Goal: Information Seeking & Learning: Learn about a topic

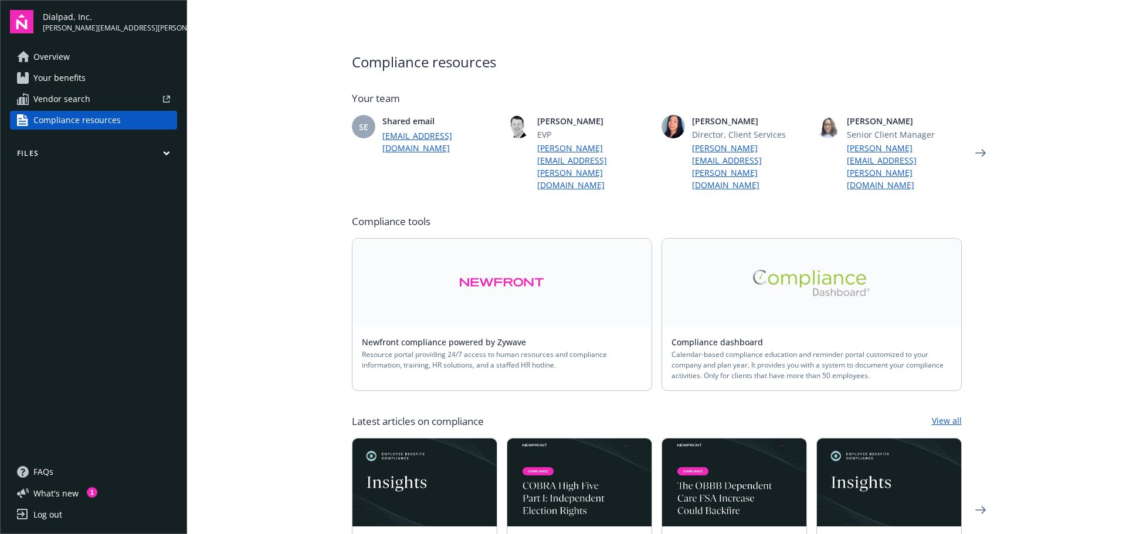
click at [169, 154] on icon "button" at bounding box center [166, 153] width 7 height 5
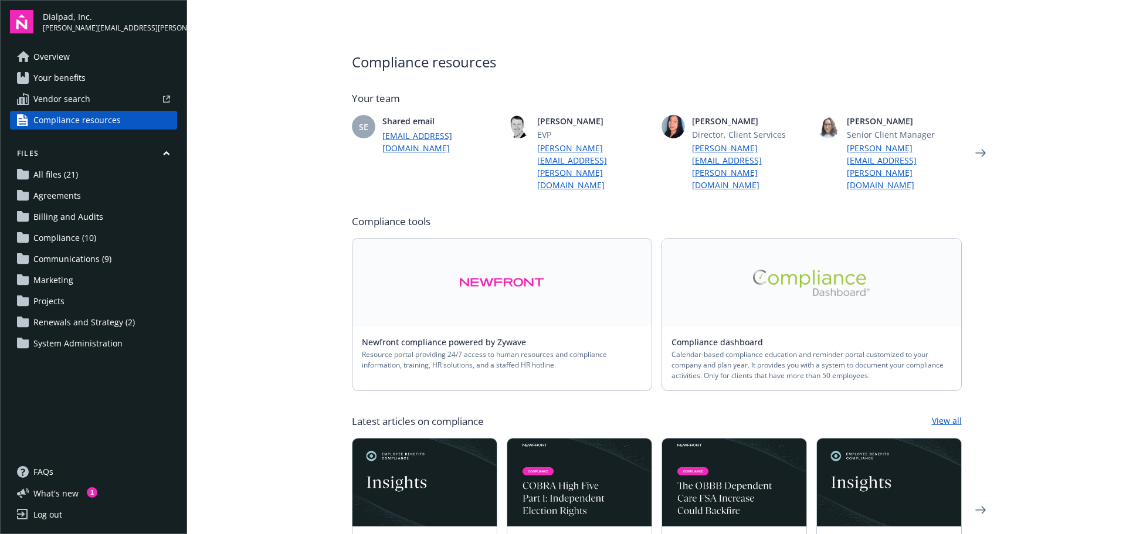
click at [65, 236] on span "Compliance (10)" at bounding box center [64, 238] width 63 height 19
